Goal: Information Seeking & Learning: Learn about a topic

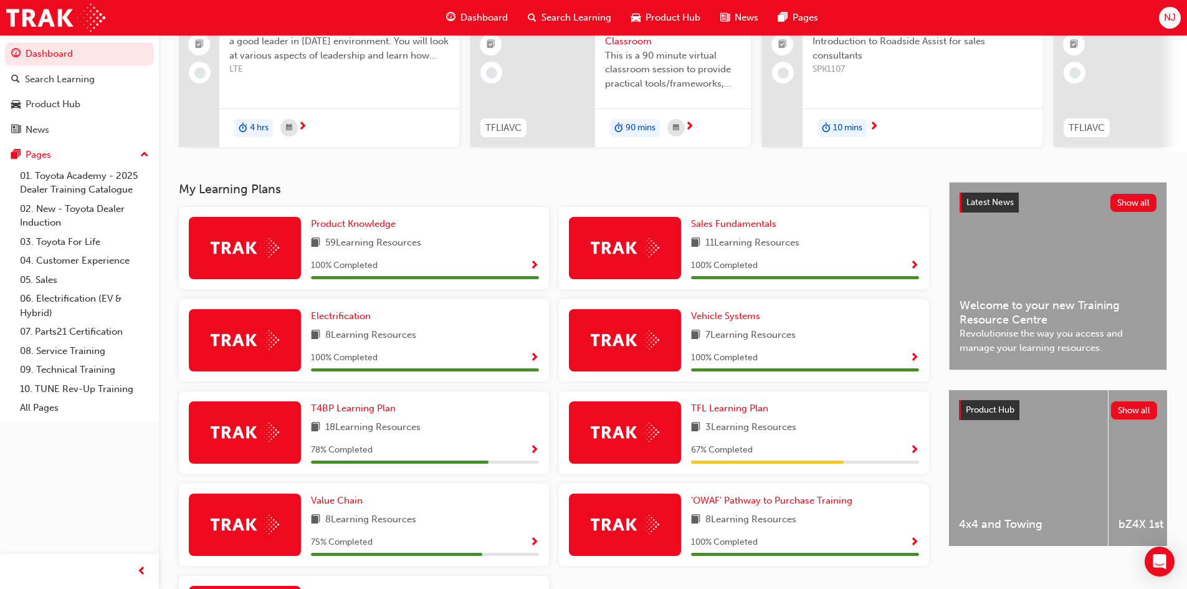
scroll to position [249, 0]
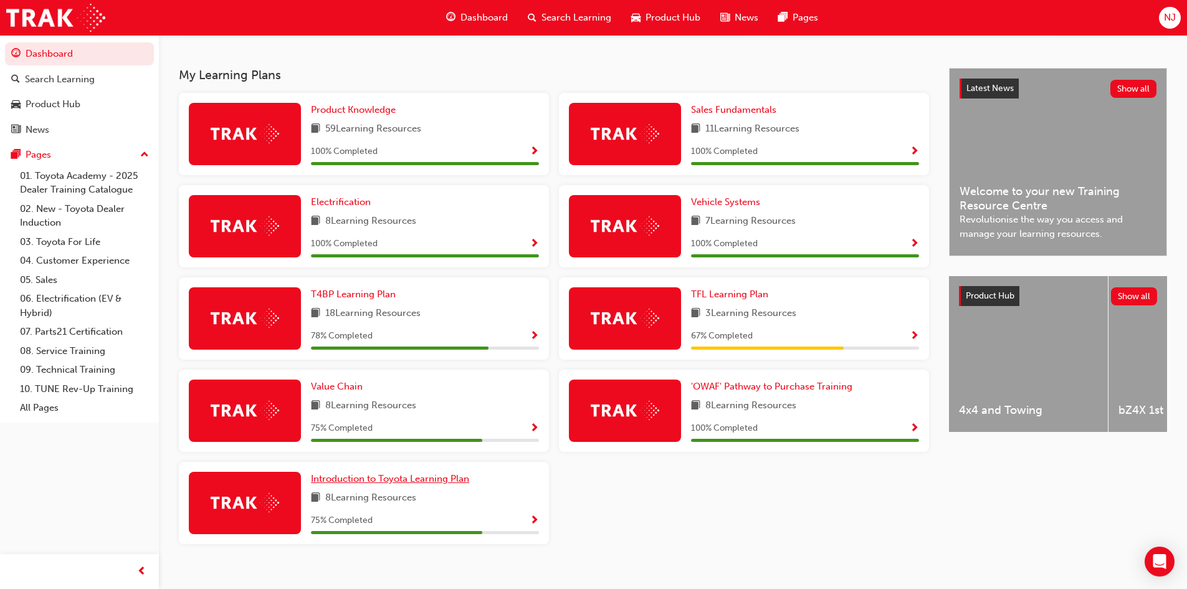
click at [392, 484] on span "Introduction to Toyota Learning Plan" at bounding box center [390, 478] width 158 height 11
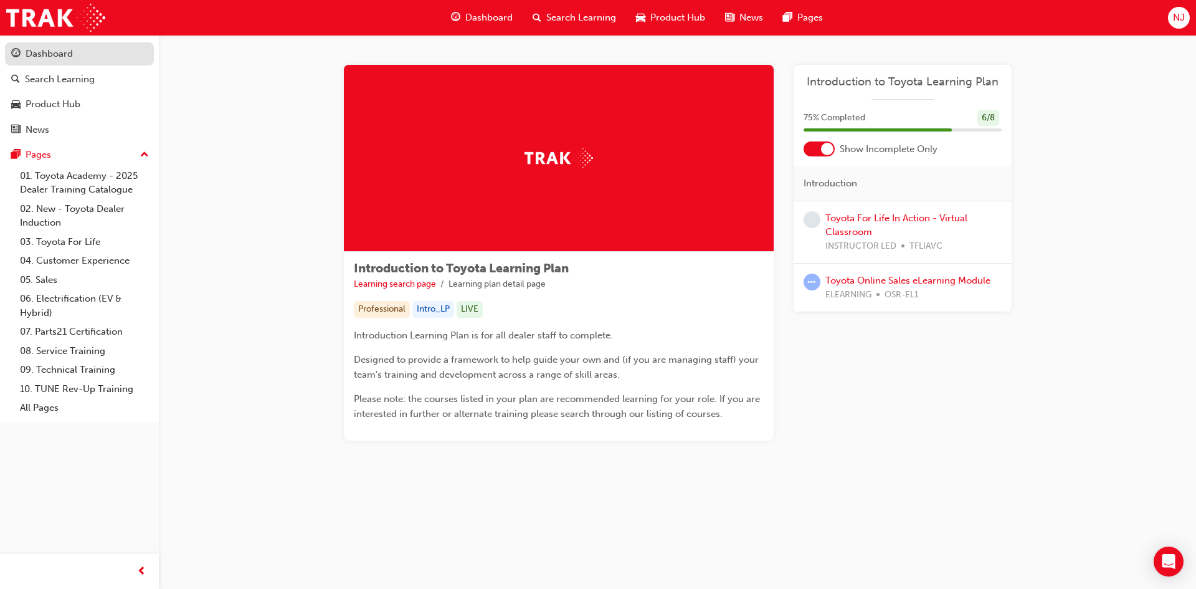
click at [62, 49] on div "Dashboard" at bounding box center [49, 54] width 47 height 14
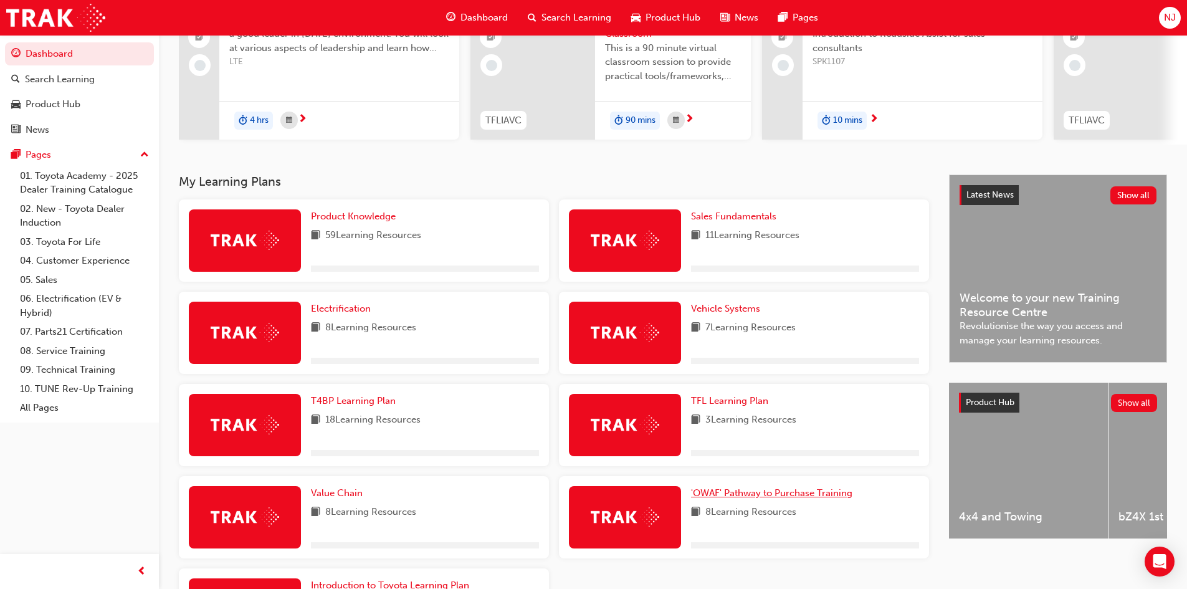
scroll to position [249, 0]
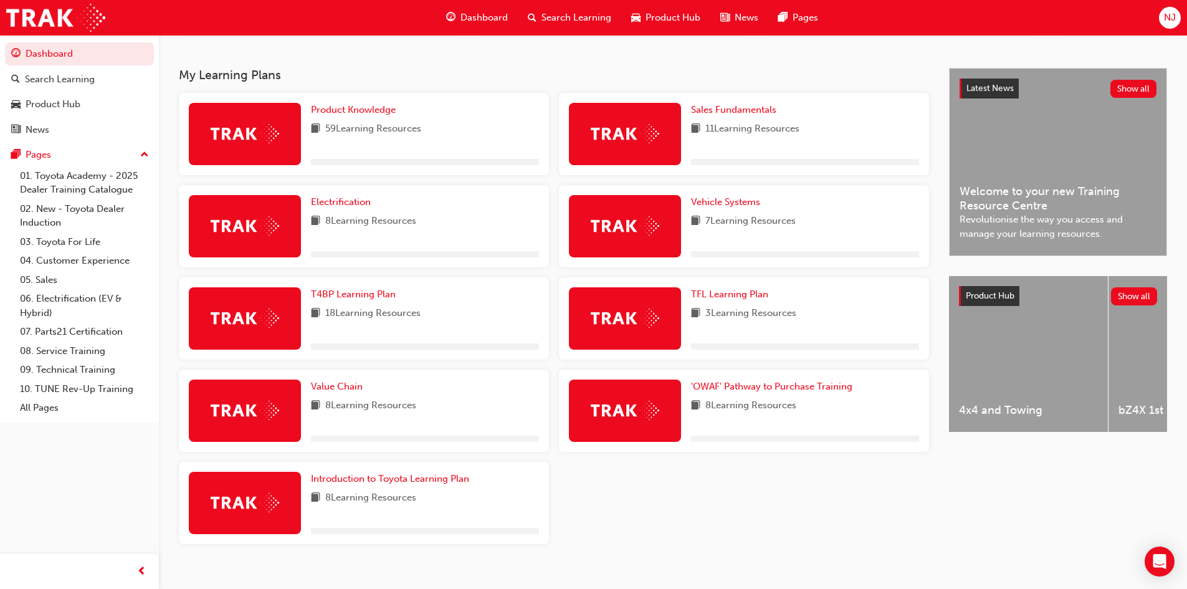
click at [695, 515] on div "Product Knowledge 59 Learning Resources Sales Fundamentals 11 Learning Resource…" at bounding box center [554, 323] width 760 height 461
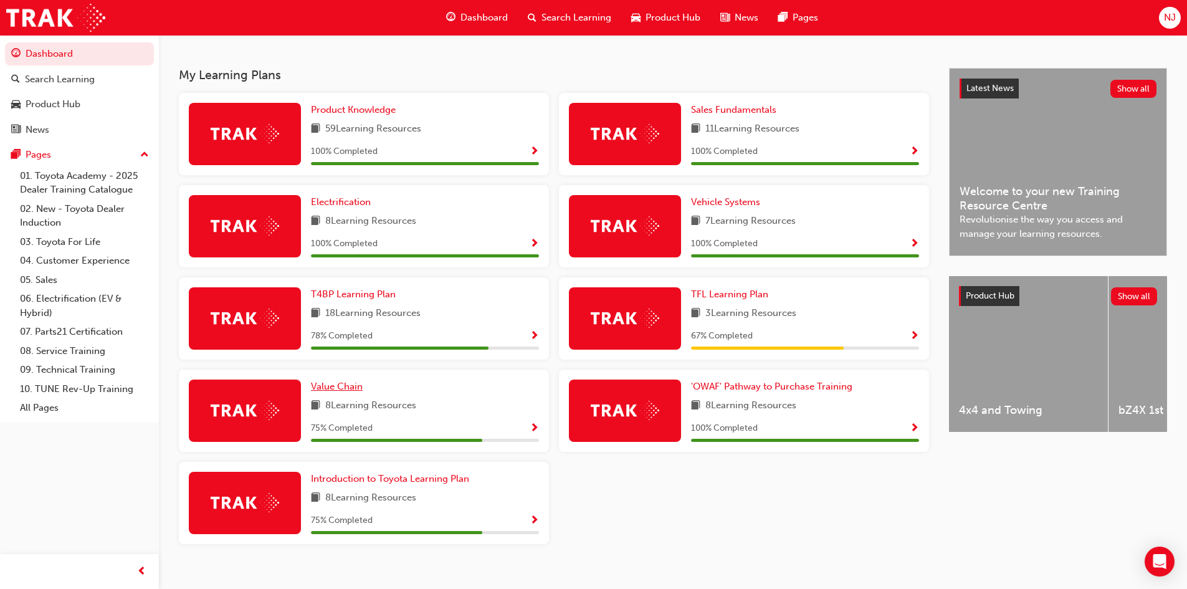
click at [338, 390] on span "Value Chain" at bounding box center [337, 386] width 52 height 11
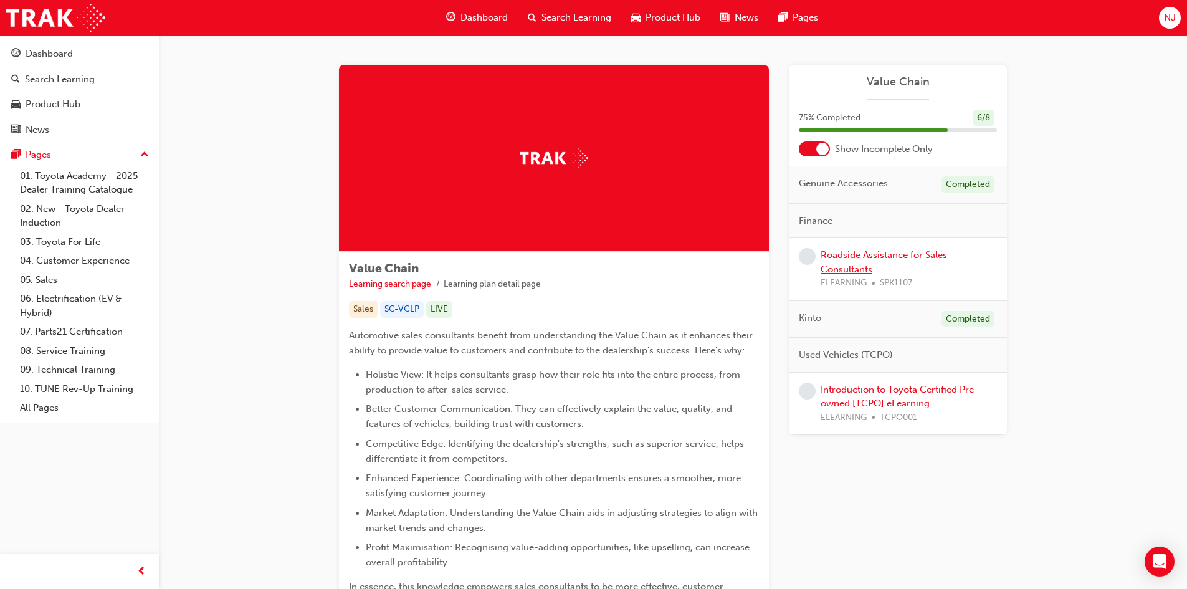
click at [847, 255] on link "Roadside Assistance for Sales Consultants" at bounding box center [884, 262] width 126 height 26
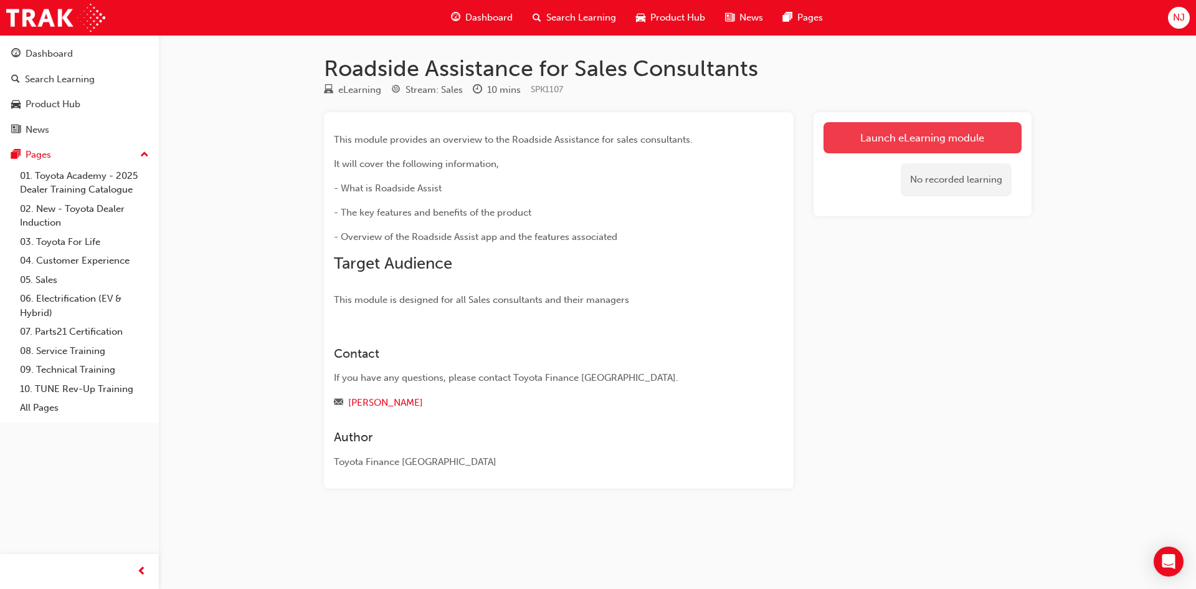
click at [928, 147] on link "Launch eLearning module" at bounding box center [923, 137] width 198 height 31
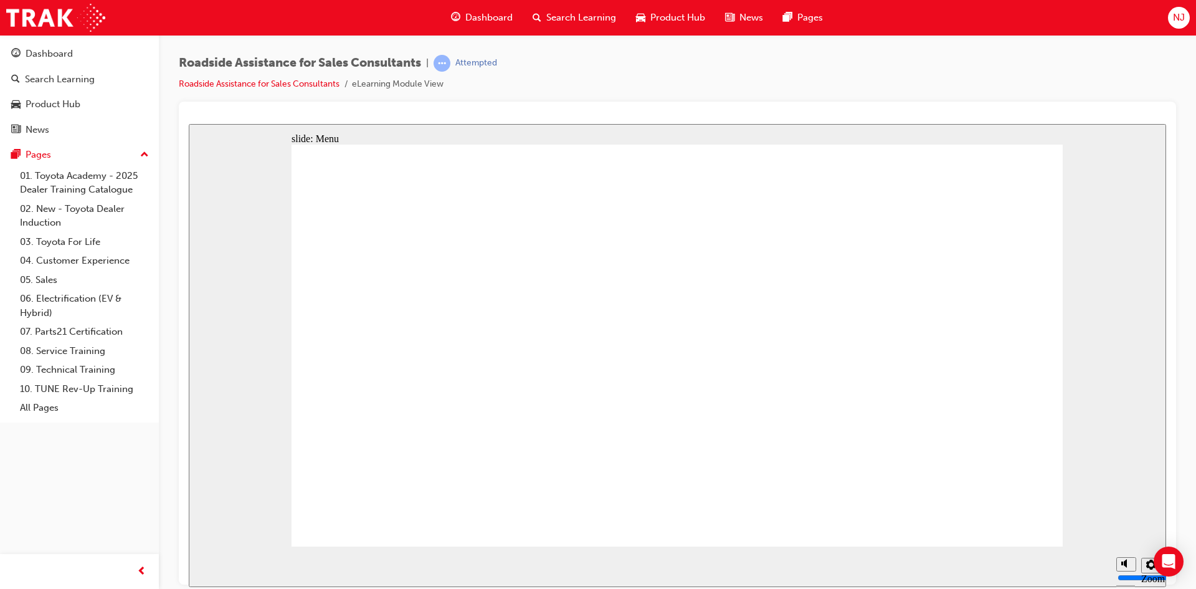
click at [1066, 326] on div "slide: 2 Page 1 of 1 Previous page Open Menu Help Save and Exit Toyota Access f…" at bounding box center [678, 354] width 978 height 463
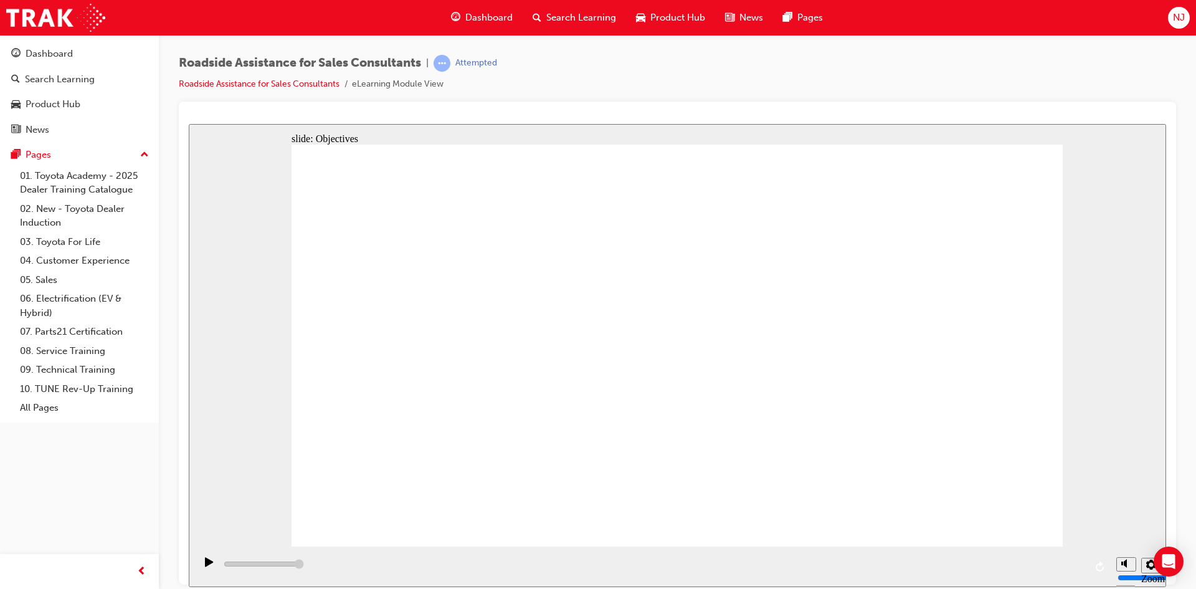
click at [99, 491] on div "Dashboard Search Learning Product Hub News Pages Pages 01. Toyota Academy - 202…" at bounding box center [79, 279] width 159 height 558
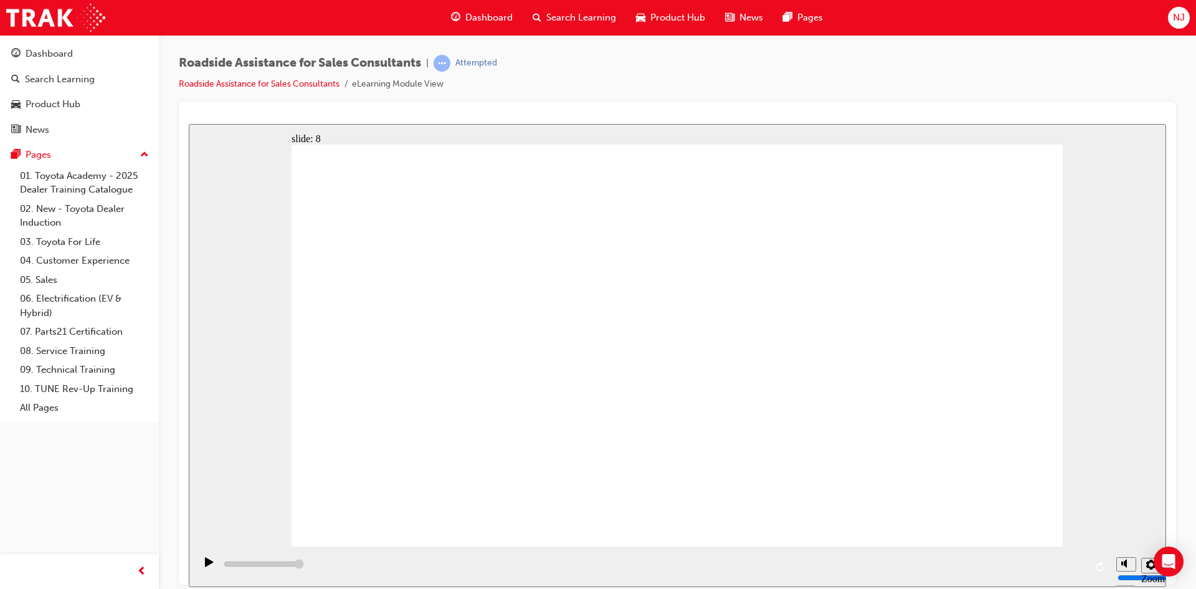
type input "23000"
checkbox input "true"
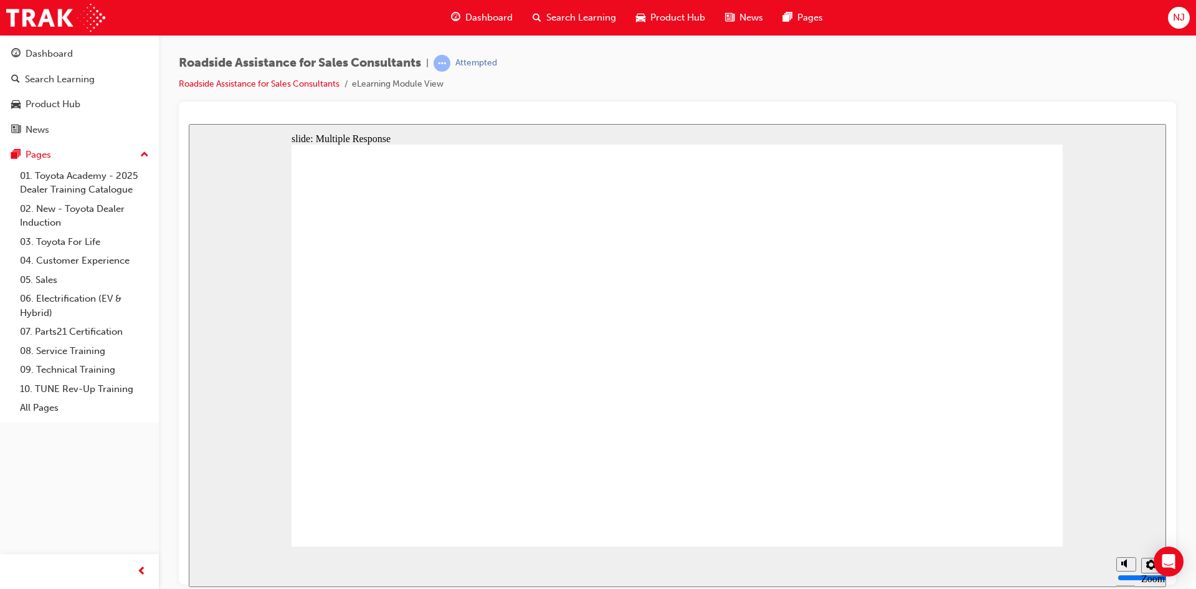
checkbox input "true"
drag, startPoint x: 551, startPoint y: 333, endPoint x: 950, endPoint y: 462, distance: 418.4
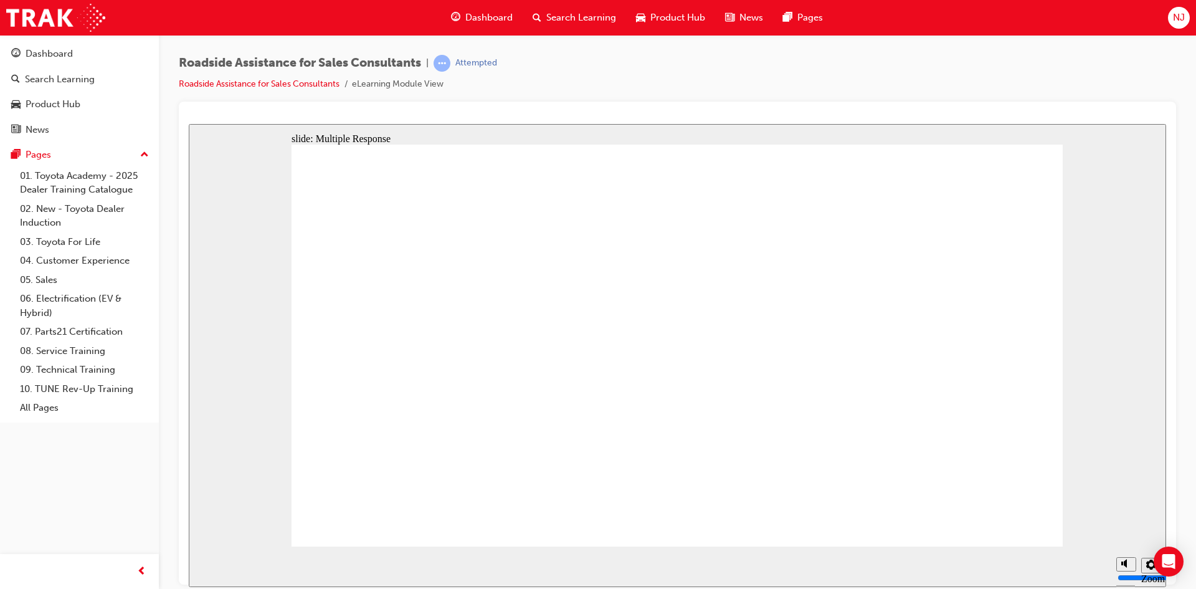
checkbox input "true"
drag, startPoint x: 490, startPoint y: 345, endPoint x: 931, endPoint y: 462, distance: 455.7
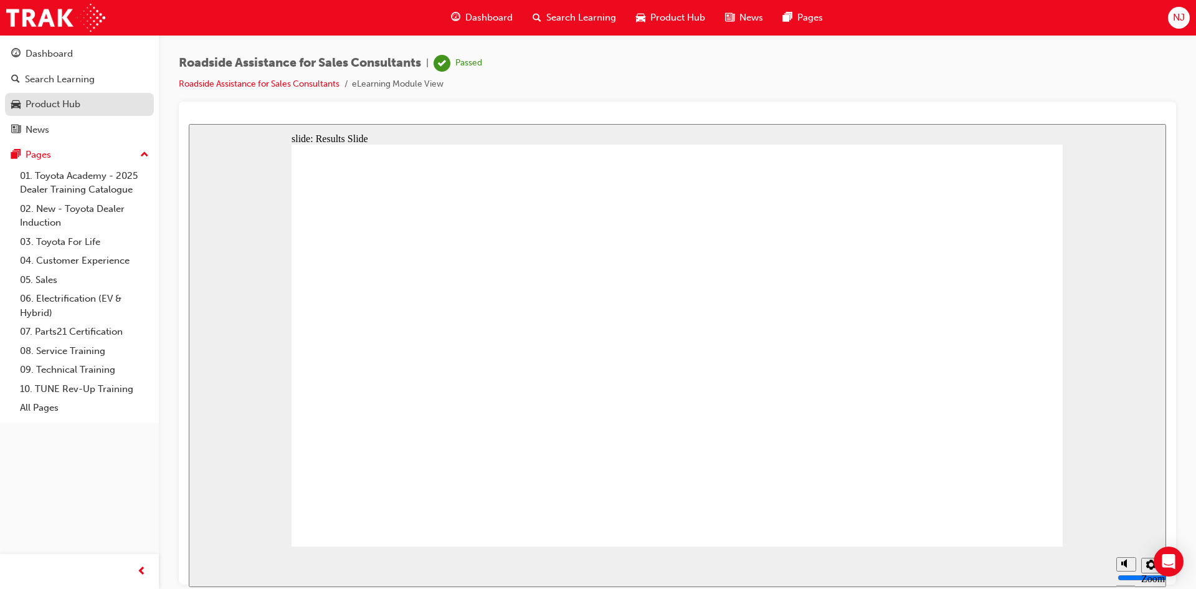
drag, startPoint x: 54, startPoint y: 52, endPoint x: 39, endPoint y: 110, distance: 60.6
click at [54, 52] on div "Dashboard" at bounding box center [49, 54] width 47 height 14
